Goal: Use online tool/utility: Utilize a website feature to perform a specific function

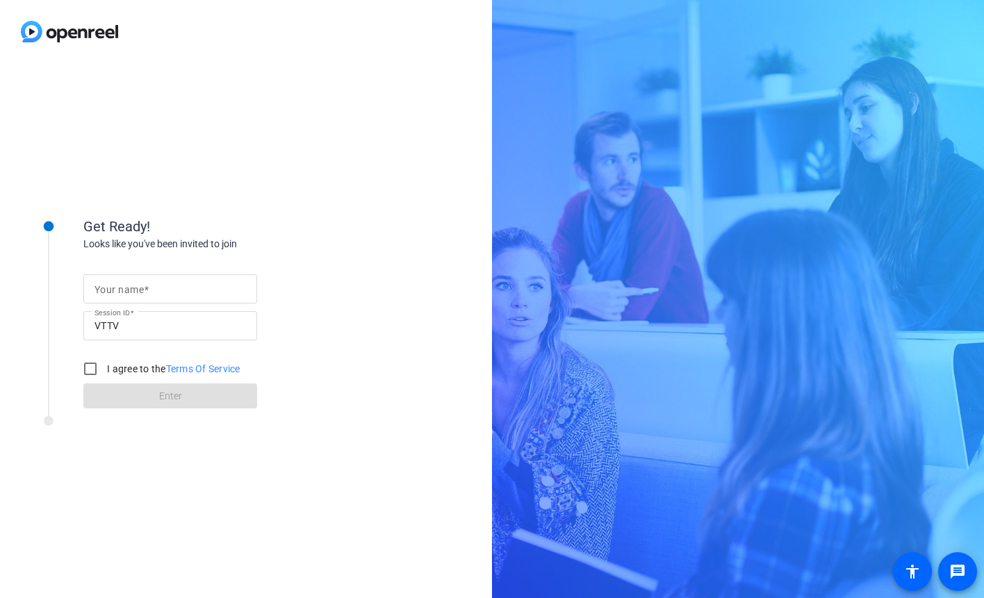
click at [198, 286] on input "Your name" at bounding box center [169, 289] width 151 height 17
type input "[PERSON_NAME]"
click at [92, 374] on input "I agree to the Terms Of Service" at bounding box center [90, 369] width 28 height 28
checkbox input "true"
click at [172, 396] on span "Enter" at bounding box center [170, 396] width 23 height 15
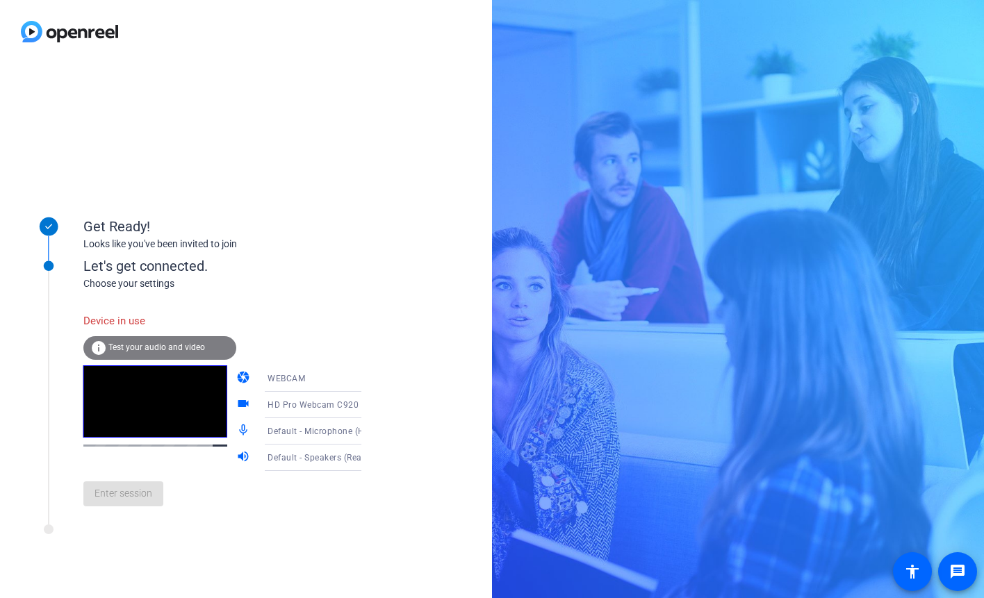
click at [367, 377] on icon at bounding box center [375, 378] width 17 height 17
click at [407, 404] on div at bounding box center [492, 299] width 984 height 598
click at [372, 404] on icon at bounding box center [375, 405] width 7 height 3
click at [347, 404] on div at bounding box center [492, 299] width 984 height 598
click at [367, 428] on icon at bounding box center [375, 431] width 17 height 17
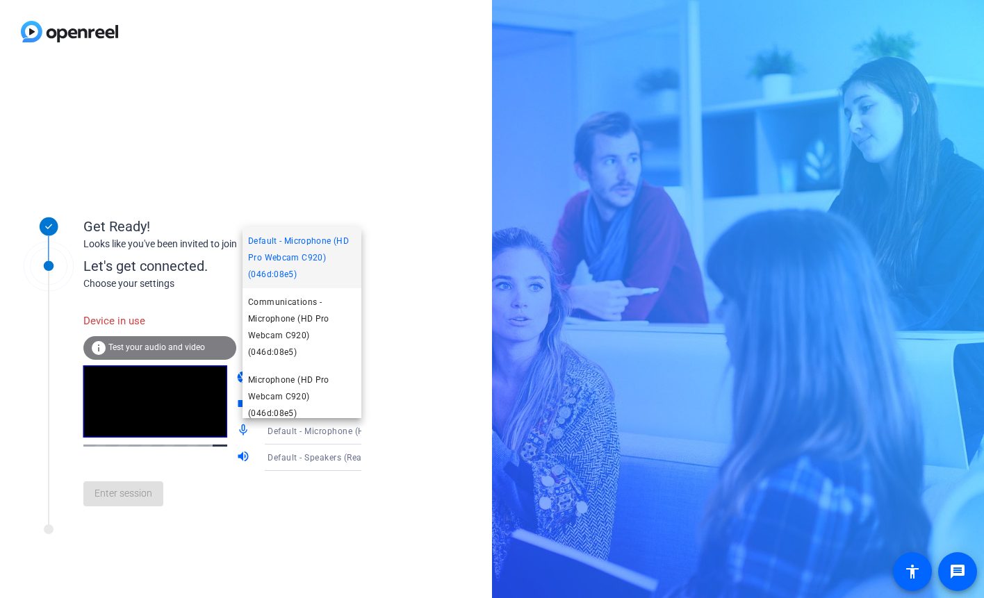
click at [347, 428] on div at bounding box center [492, 299] width 984 height 598
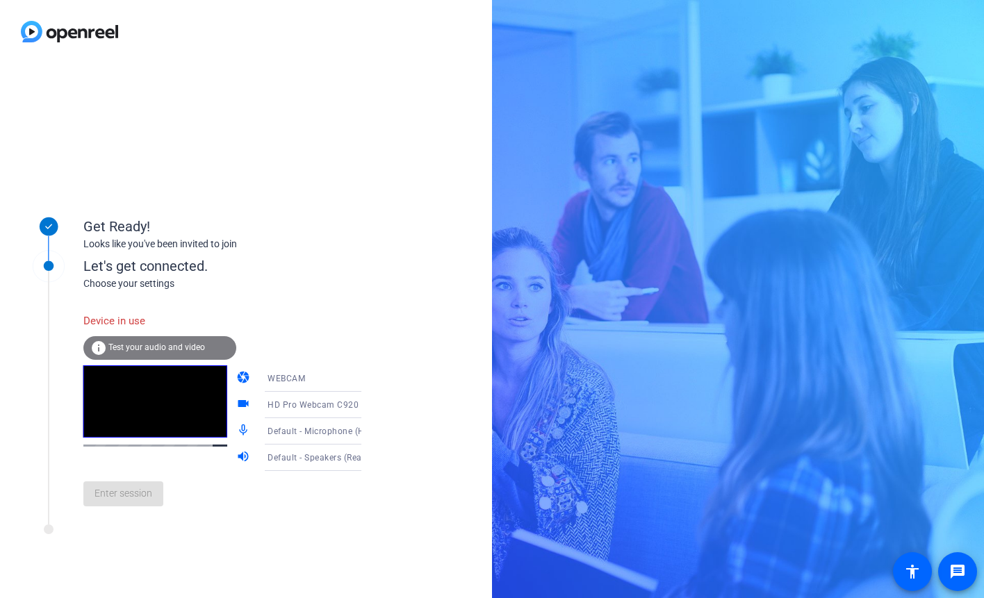
click at [372, 459] on icon at bounding box center [375, 458] width 7 height 3
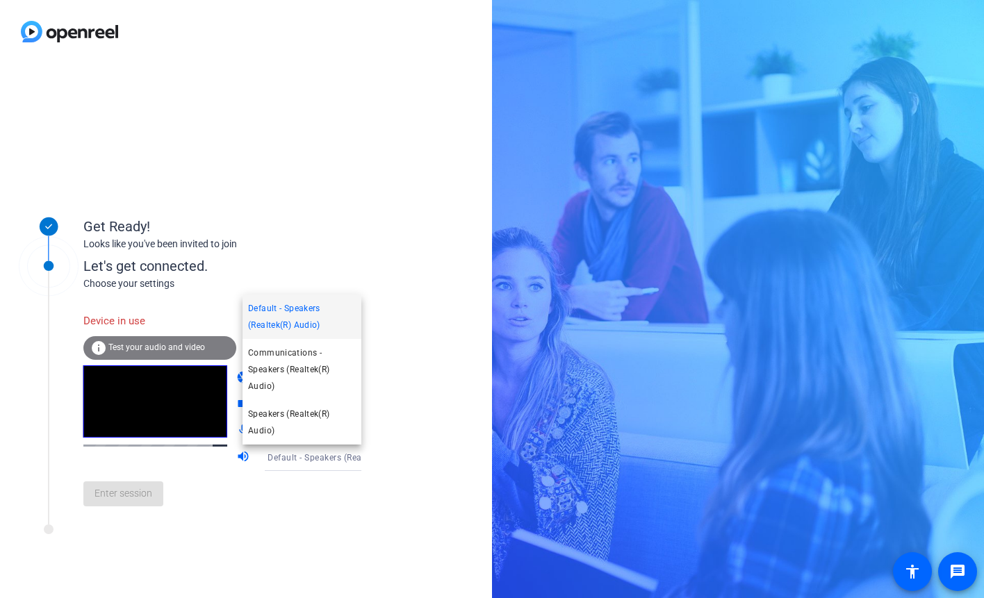
click at [334, 487] on div at bounding box center [492, 299] width 984 height 598
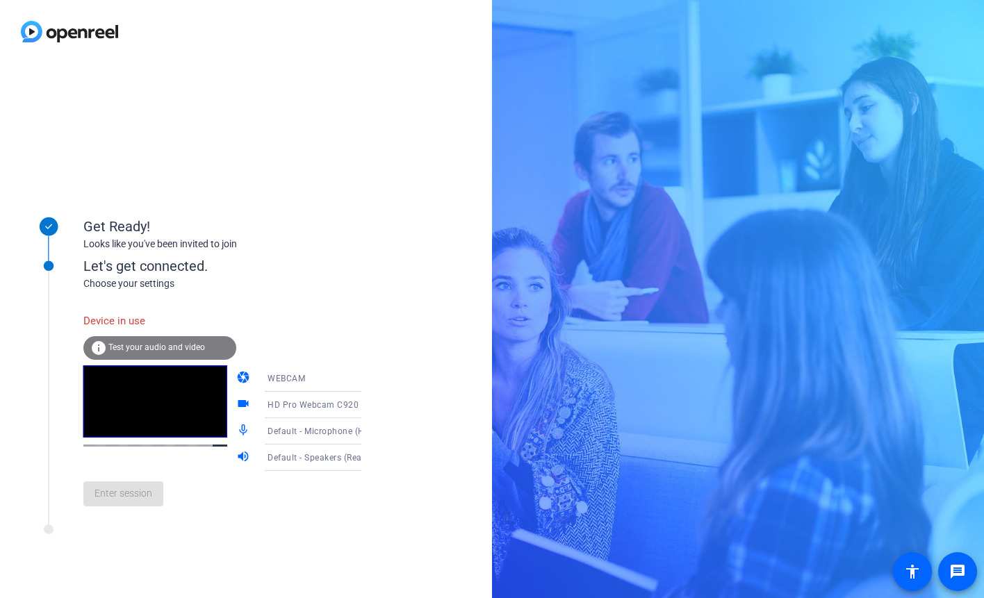
click at [372, 378] on icon at bounding box center [375, 378] width 7 height 3
click at [292, 404] on mat-option "WEBCAM" at bounding box center [301, 406] width 119 height 28
click at [147, 343] on span "Test your audio and video" at bounding box center [156, 348] width 97 height 10
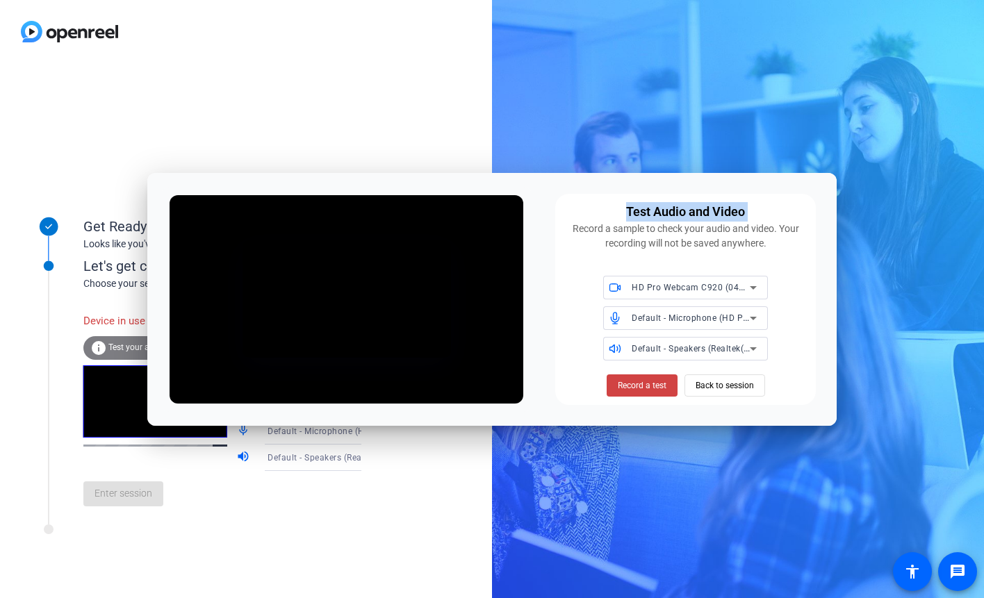
drag, startPoint x: 549, startPoint y: 179, endPoint x: 544, endPoint y: 186, distance: 8.5
click at [544, 186] on div "Test Audio and Video Record a sample to check your audio and video. Your record…" at bounding box center [491, 299] width 689 height 253
drag, startPoint x: 544, startPoint y: 186, endPoint x: 548, endPoint y: 176, distance: 10.3
click at [548, 176] on div "Test Audio and Video Record a sample to check your audio and video. Your record…" at bounding box center [491, 299] width 689 height 253
click at [730, 382] on span "Back to session" at bounding box center [725, 385] width 58 height 26
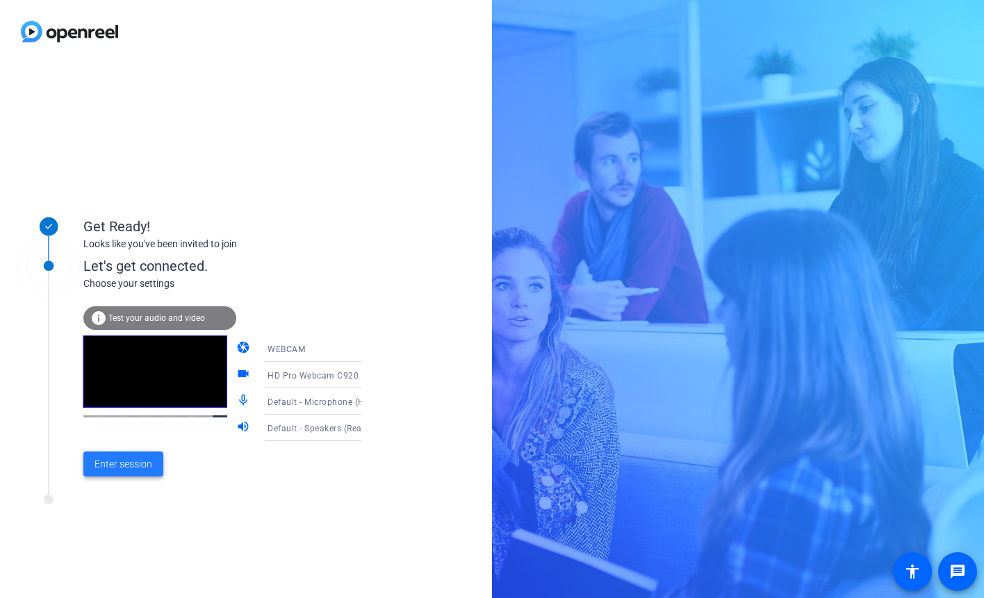
click at [122, 466] on span "Enter session" at bounding box center [123, 464] width 58 height 15
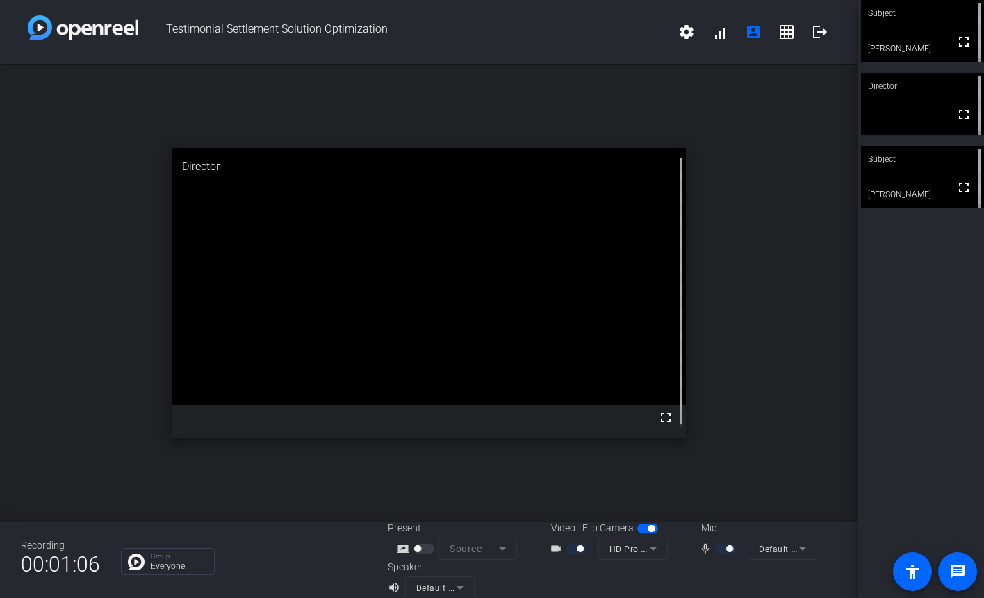
click at [918, 167] on div "Subject" at bounding box center [922, 159] width 123 height 26
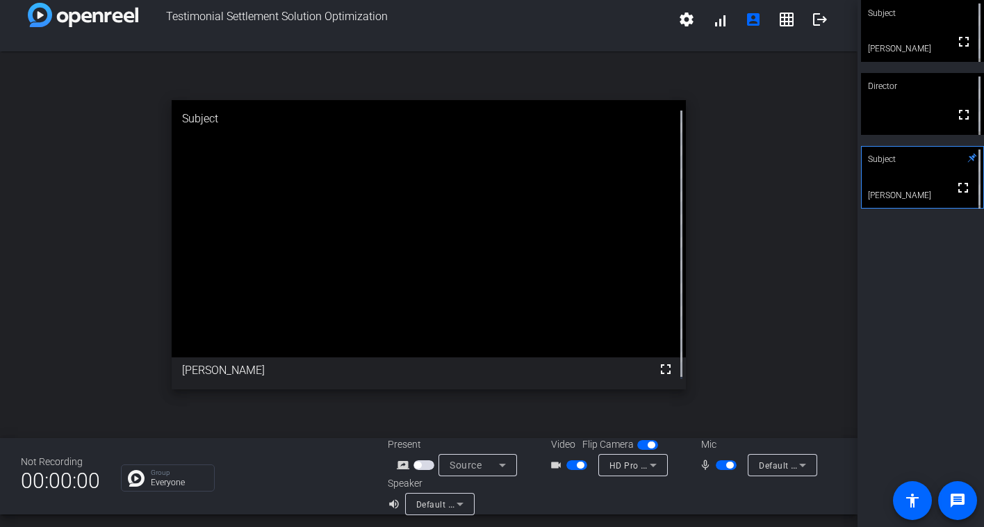
scroll to position [16, 0]
